Goal: Communication & Community: Answer question/provide support

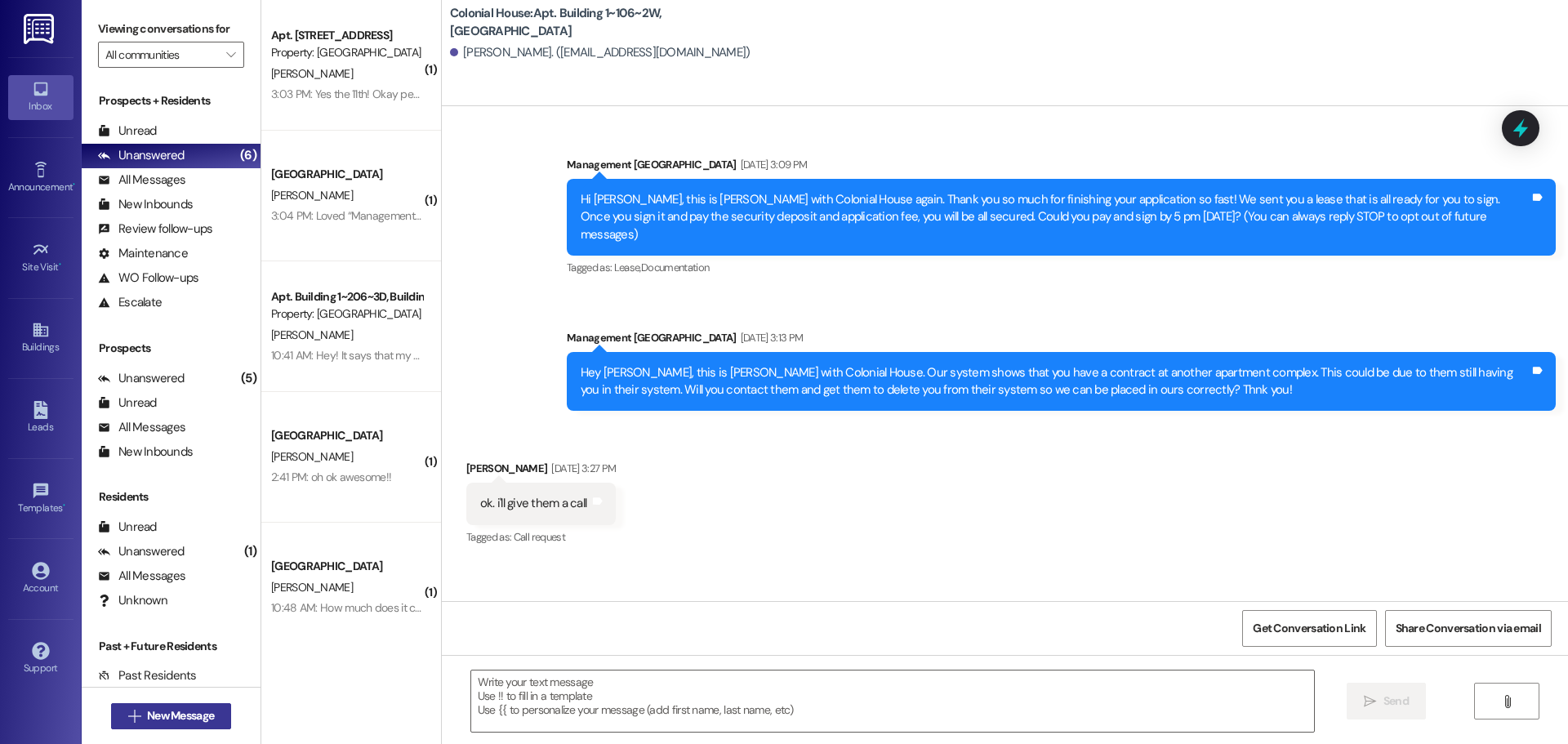
scroll to position [952, 0]
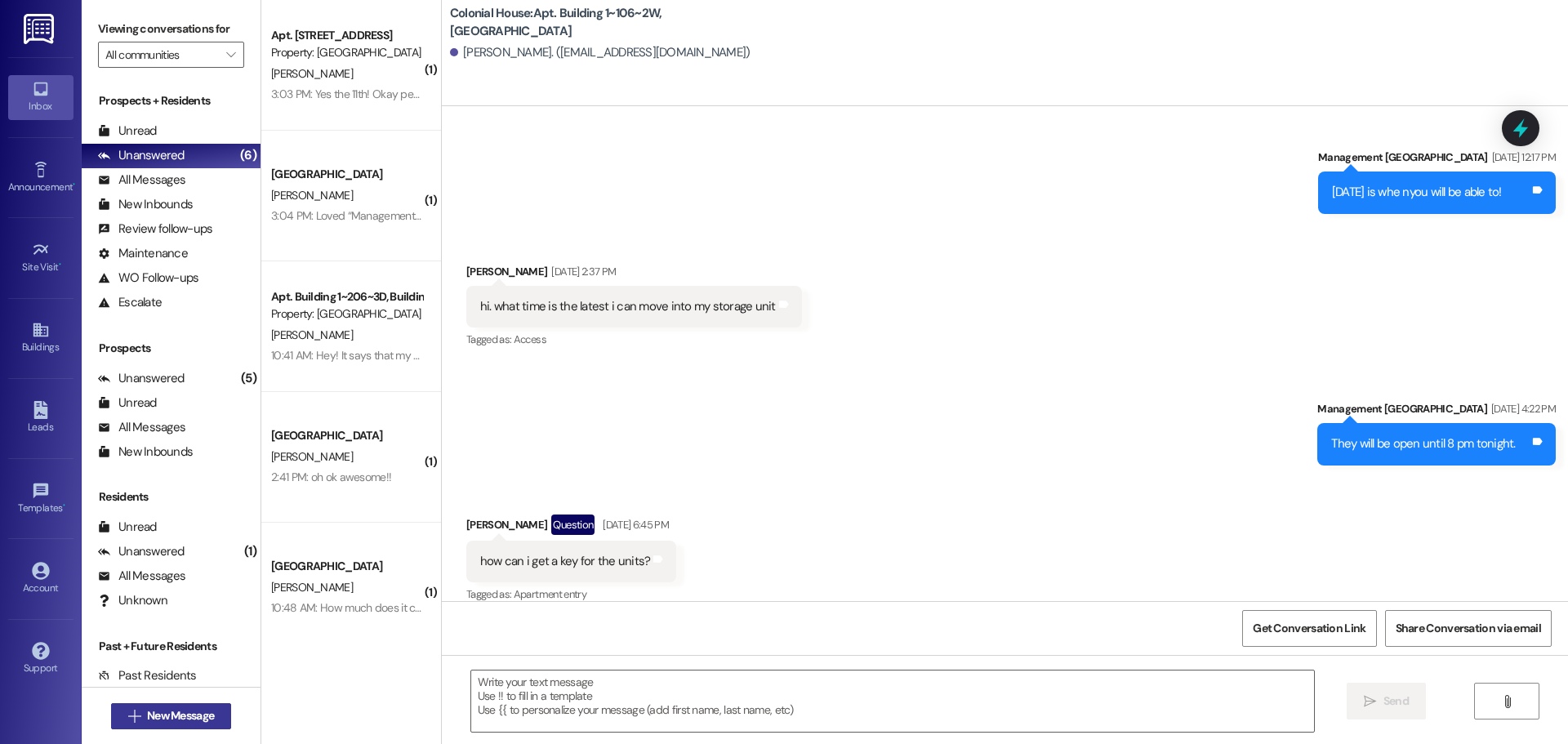
click at [174, 712] on span "New Message" at bounding box center [180, 715] width 67 height 17
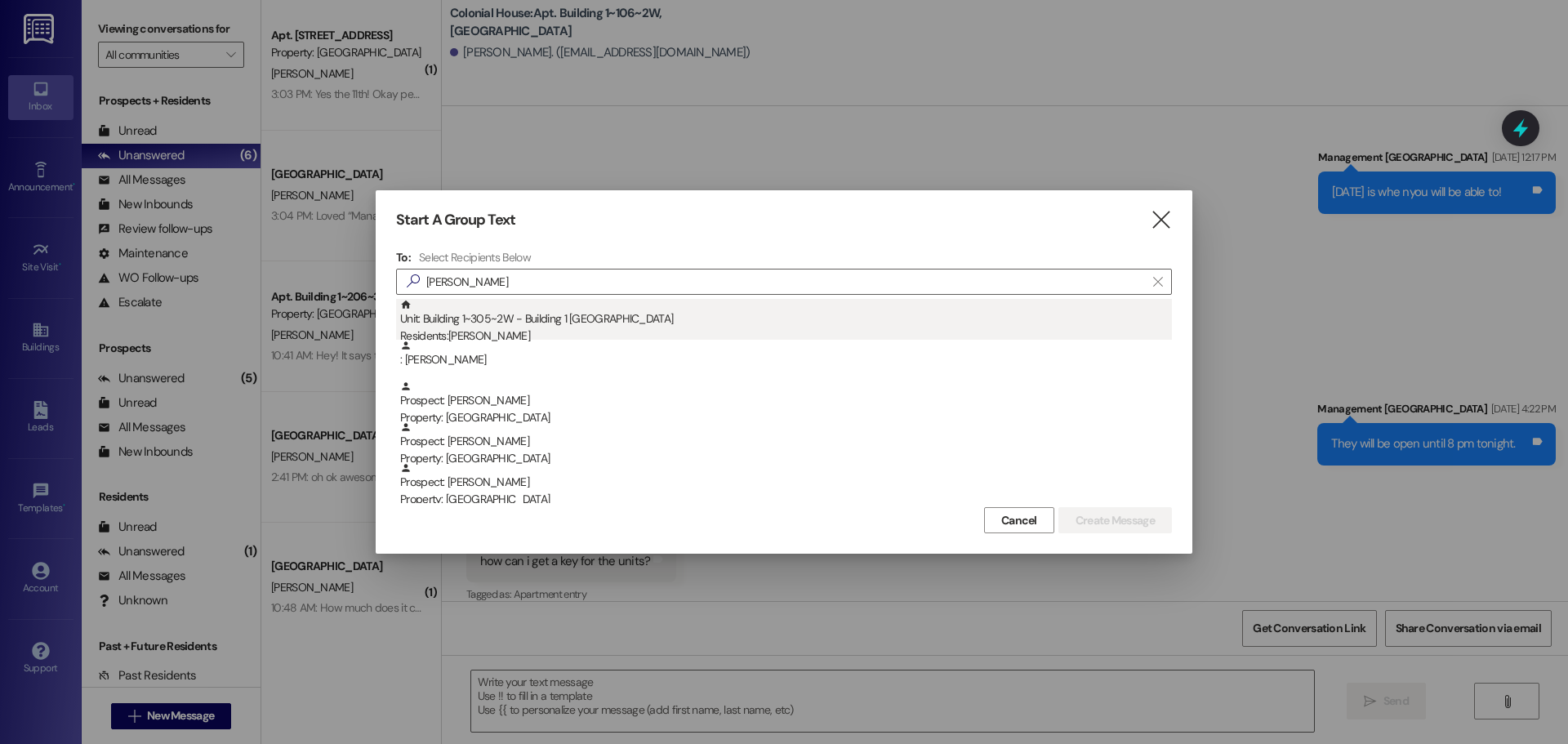
click at [610, 305] on div "Unit: Building 1~305~2W - Building 1 Colonial House Residents: [PERSON_NAME]" at bounding box center [786, 323] width 772 height 46
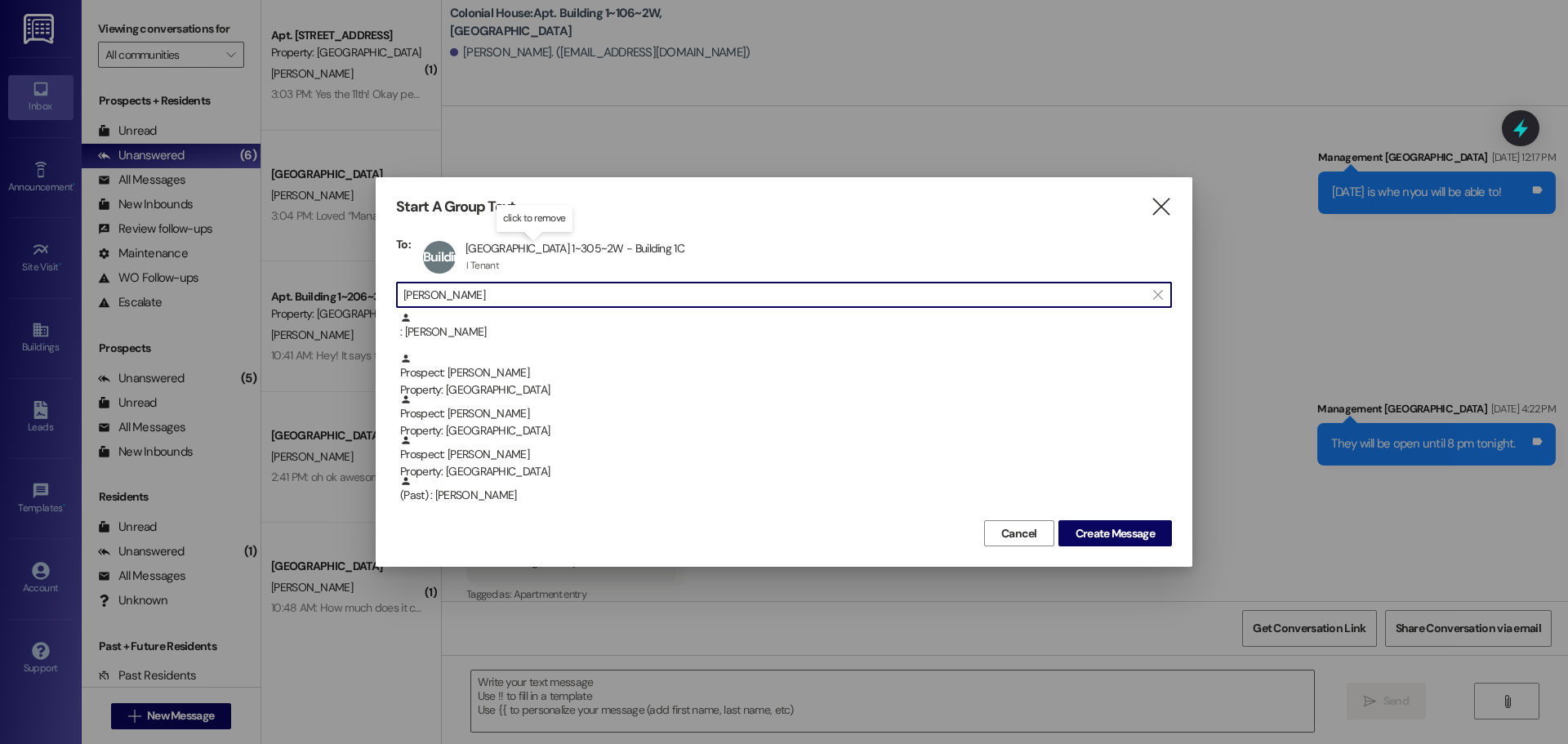
click at [508, 296] on input "[PERSON_NAME]" at bounding box center [774, 295] width 741 height 23
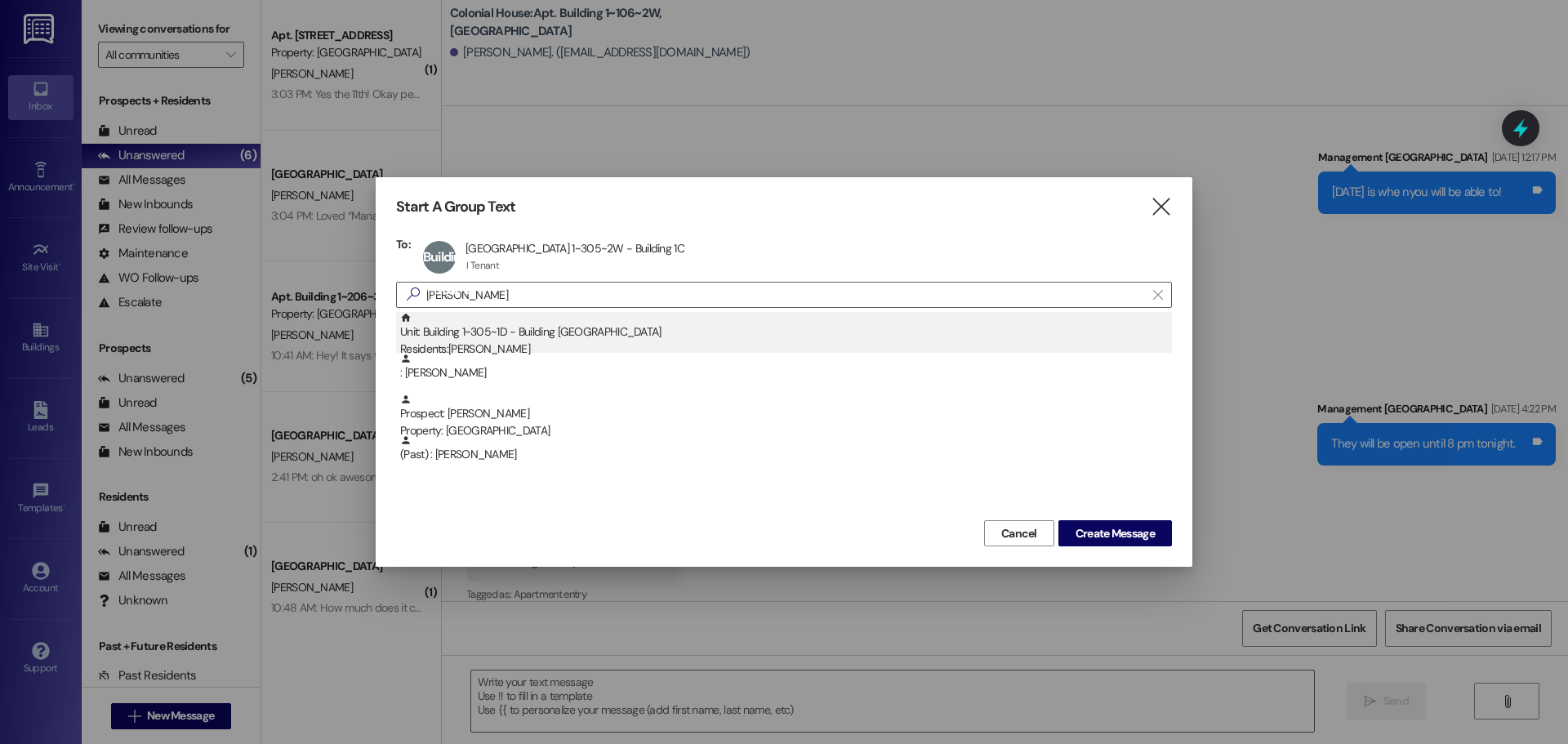
click at [514, 333] on div "Unit: Building 1~305~1D - Building 1 Colonial House Residents: [PERSON_NAME]" at bounding box center [786, 335] width 772 height 46
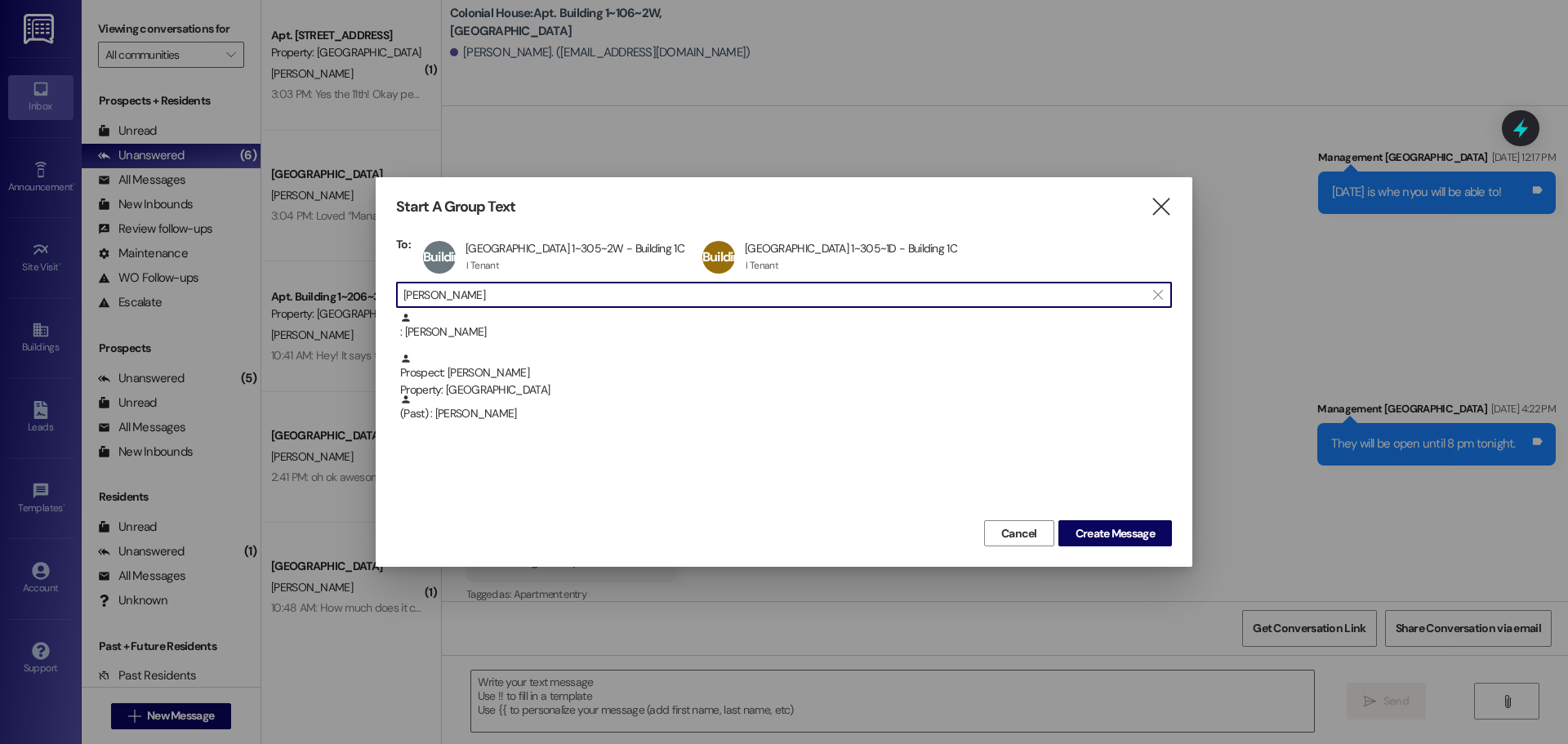
click at [532, 294] on input "[PERSON_NAME]" at bounding box center [774, 295] width 741 height 23
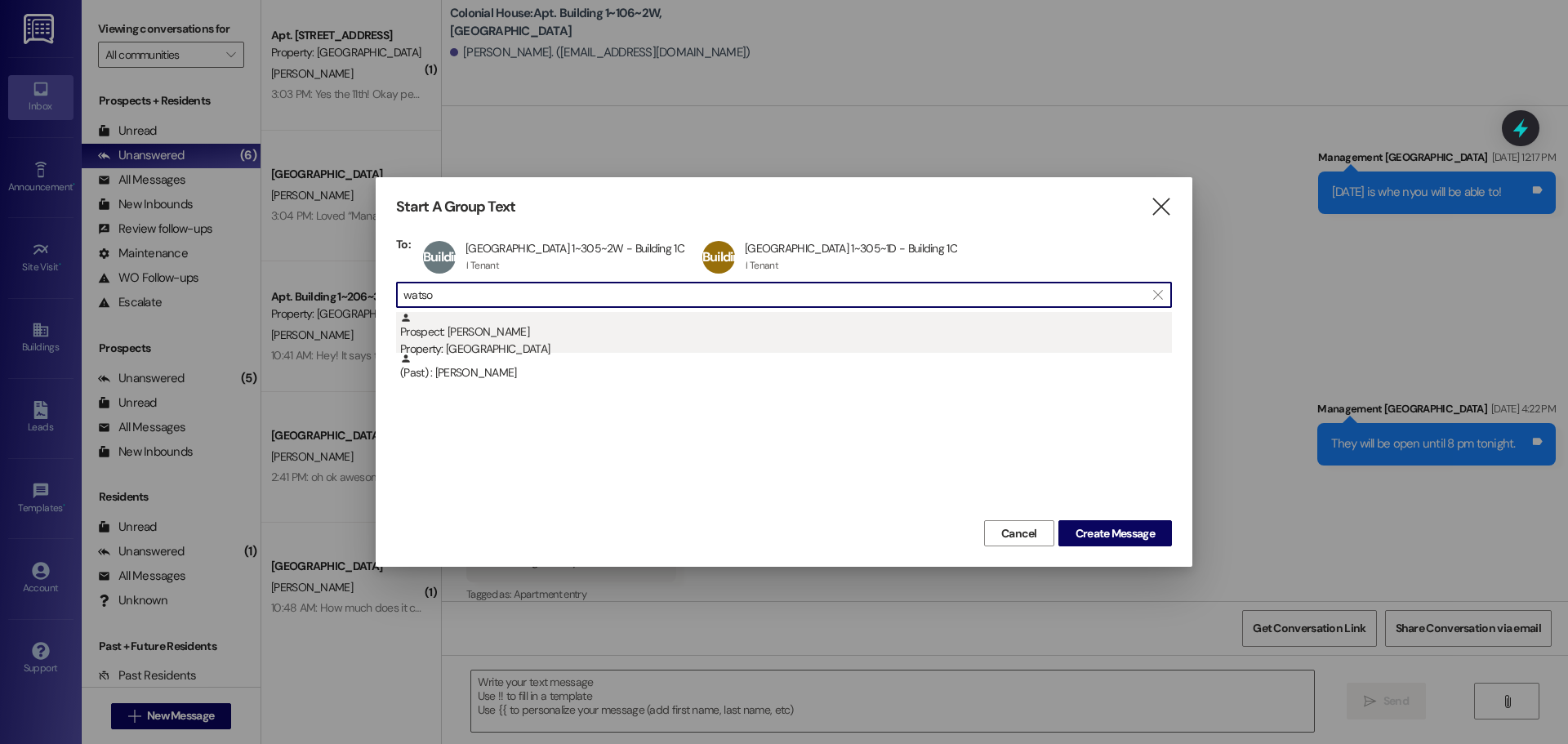
type input "watso"
click at [512, 327] on div "Prospect: [PERSON_NAME] Property: [GEOGRAPHIC_DATA]" at bounding box center [786, 335] width 772 height 46
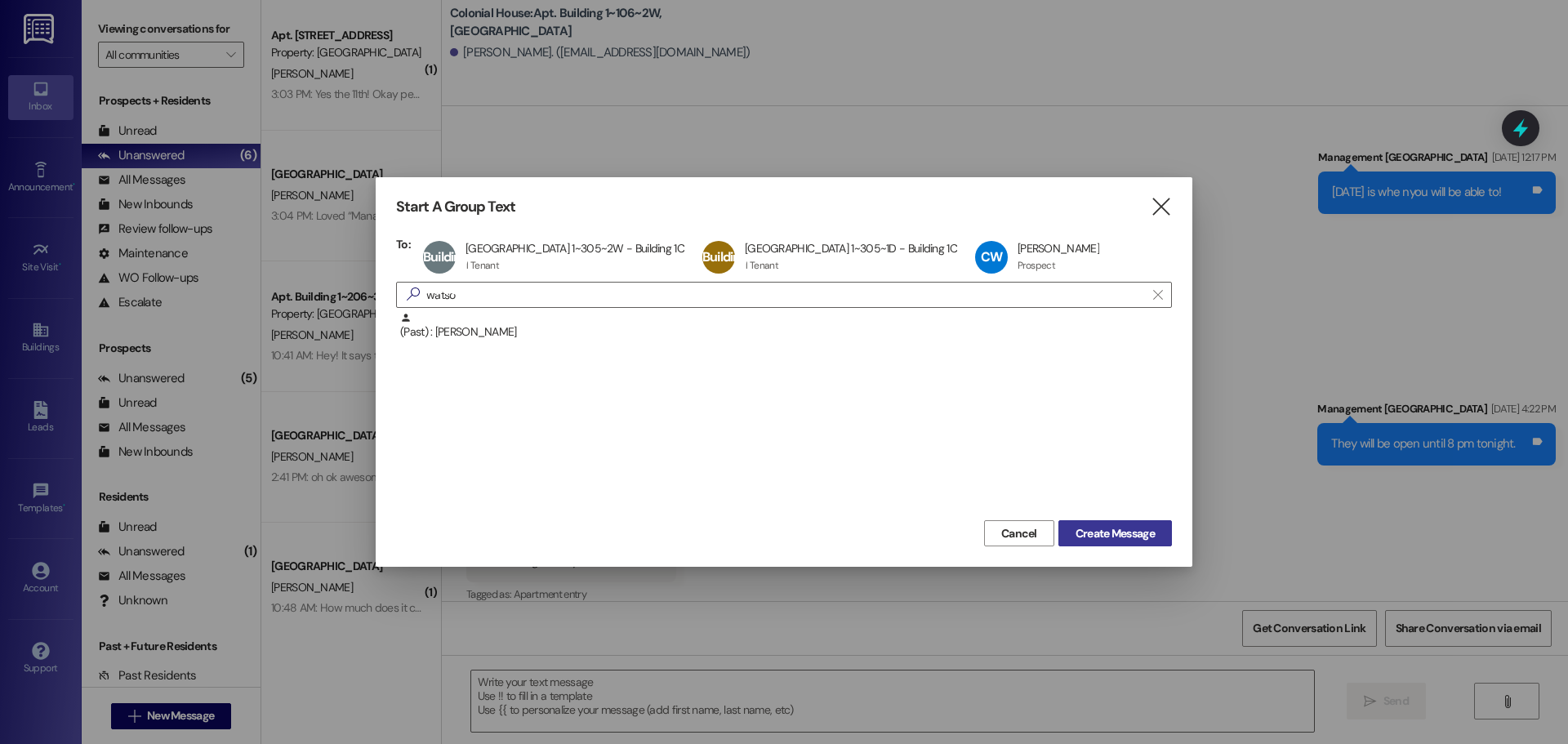
click at [1162, 535] on button "Create Message" at bounding box center [1115, 533] width 113 height 26
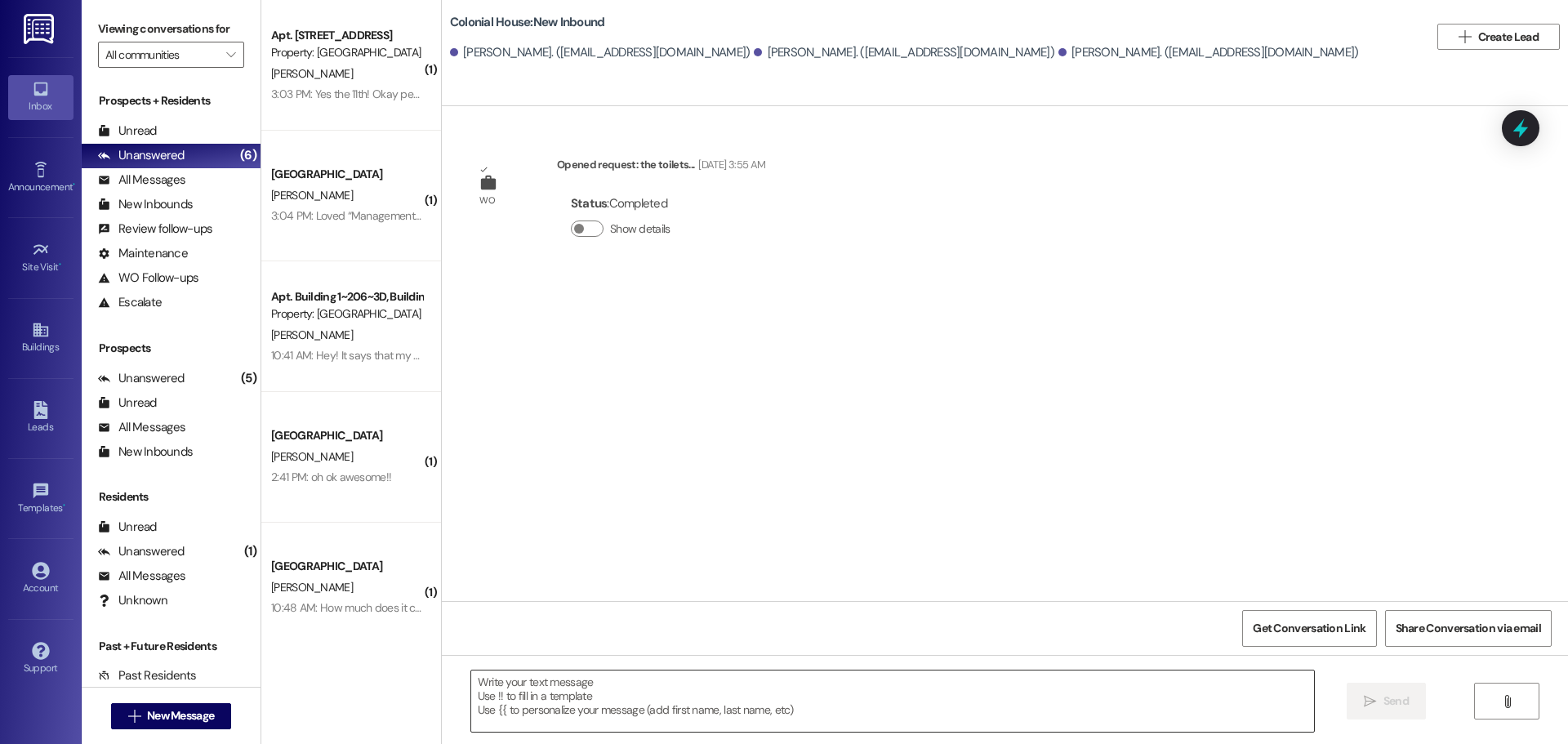
scroll to position [0, 0]
click at [565, 693] on textarea at bounding box center [893, 701] width 843 height 61
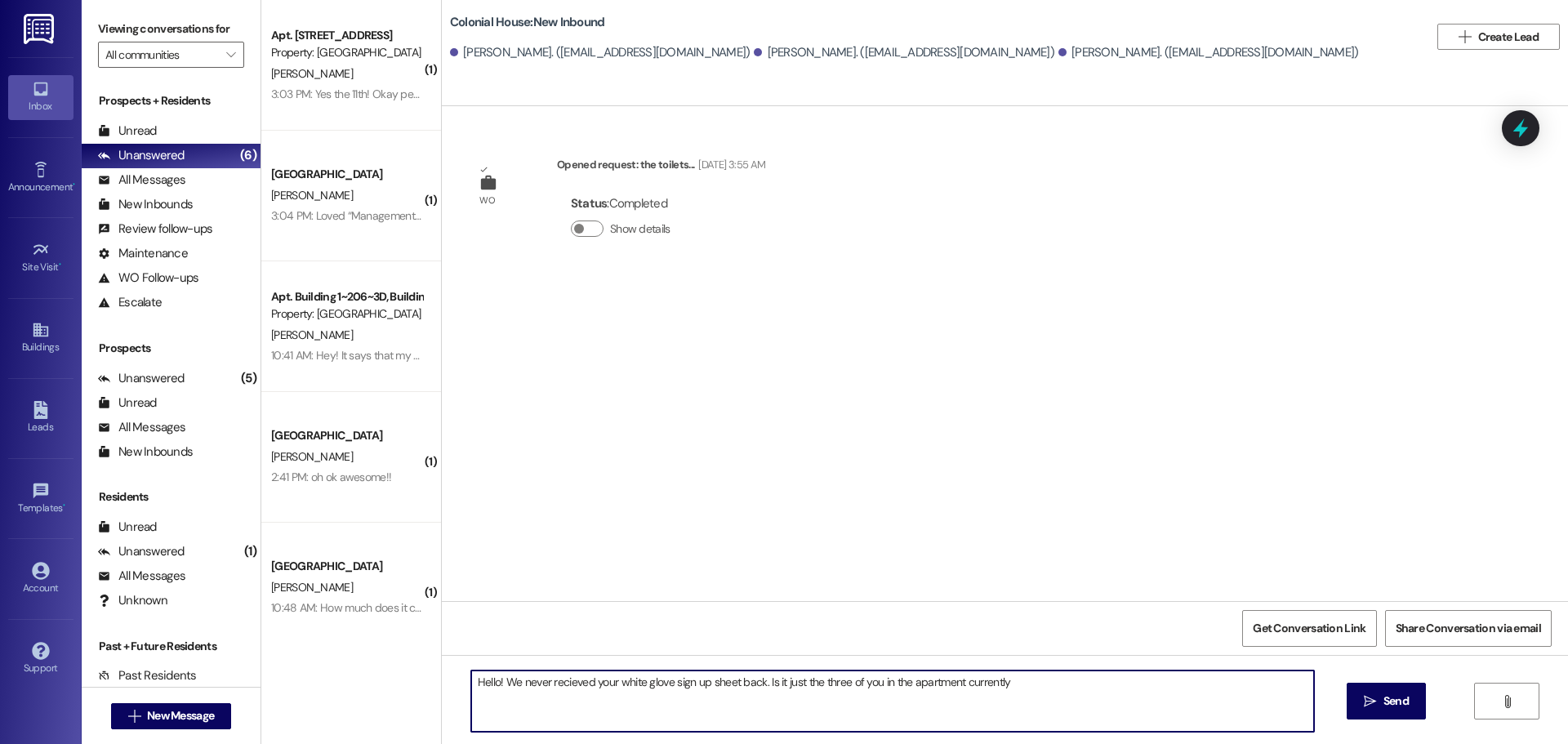
type textarea "Hello! We never recieved your white glove sign up sheet back. Is it just the th…"
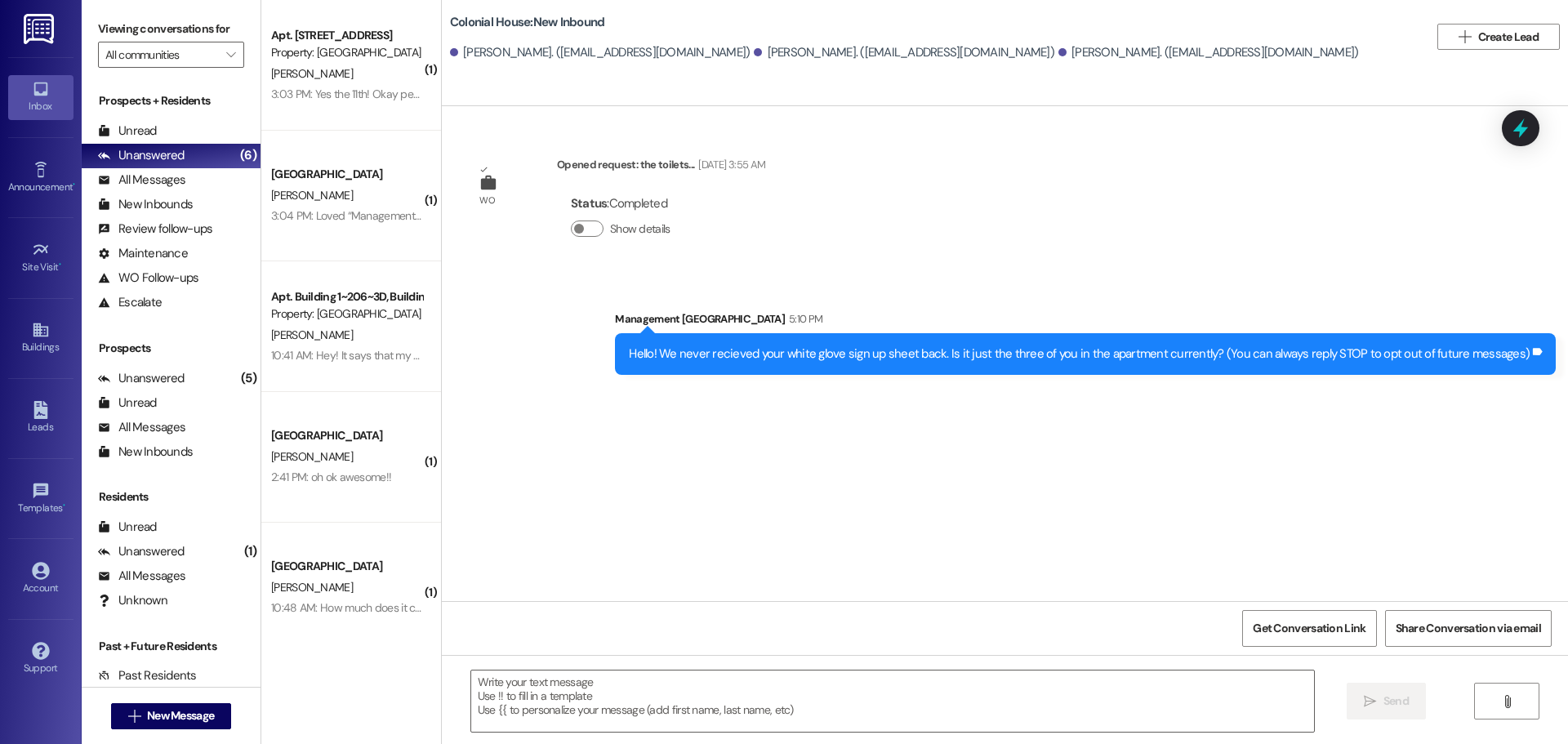
click at [686, 471] on div "WO Opened request: the toilets... [DATE] 3:55 AM Status : Completed Show detail…" at bounding box center [1005, 354] width 1126 height 495
click at [644, 492] on div "WO Opened request: the toilets... [DATE] 3:55 AM Status : Completed Show detail…" at bounding box center [1005, 354] width 1126 height 495
click at [172, 120] on div "Unread (0)" at bounding box center [171, 132] width 179 height 25
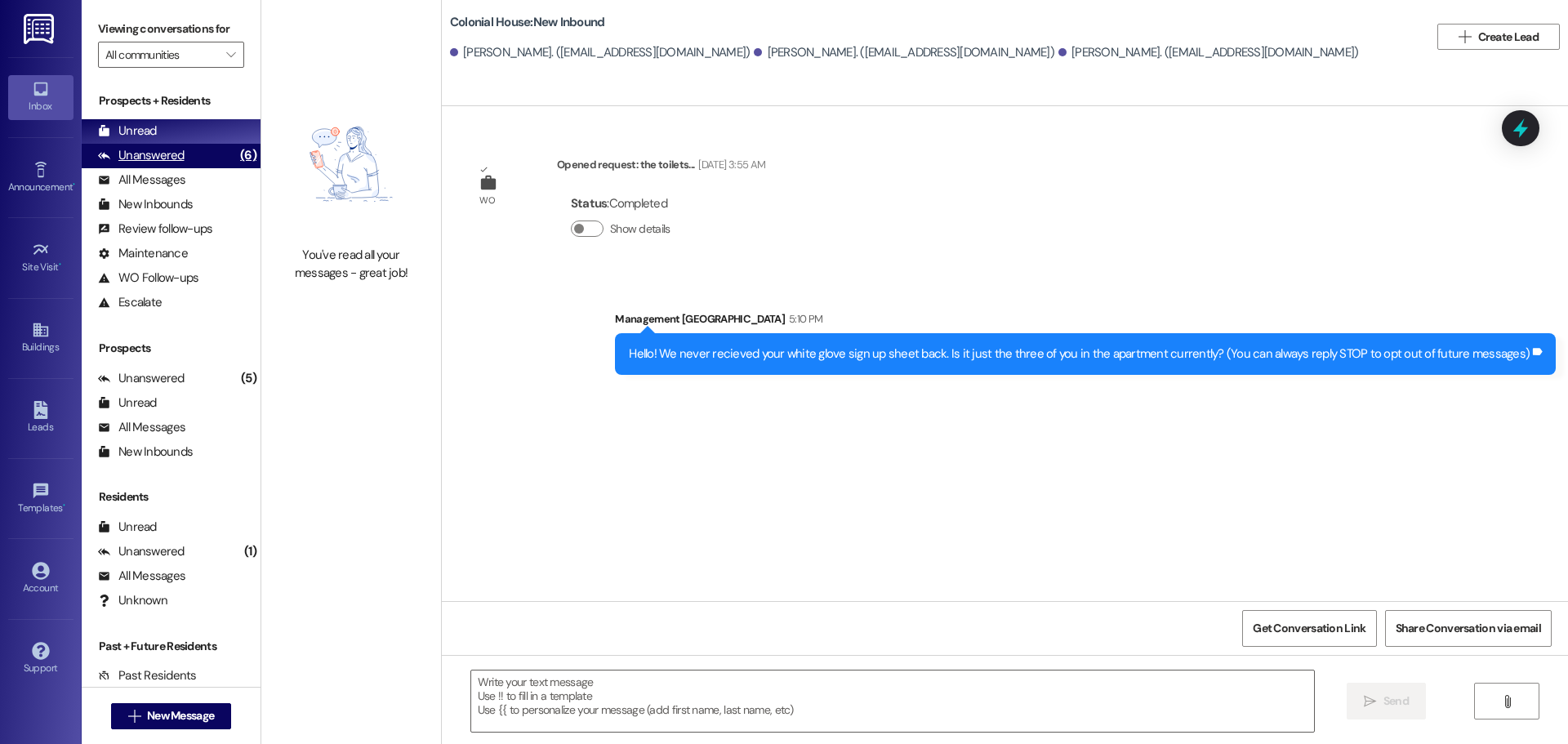
click at [169, 144] on div "Unanswered (6)" at bounding box center [171, 156] width 179 height 25
